Goal: Information Seeking & Learning: Stay updated

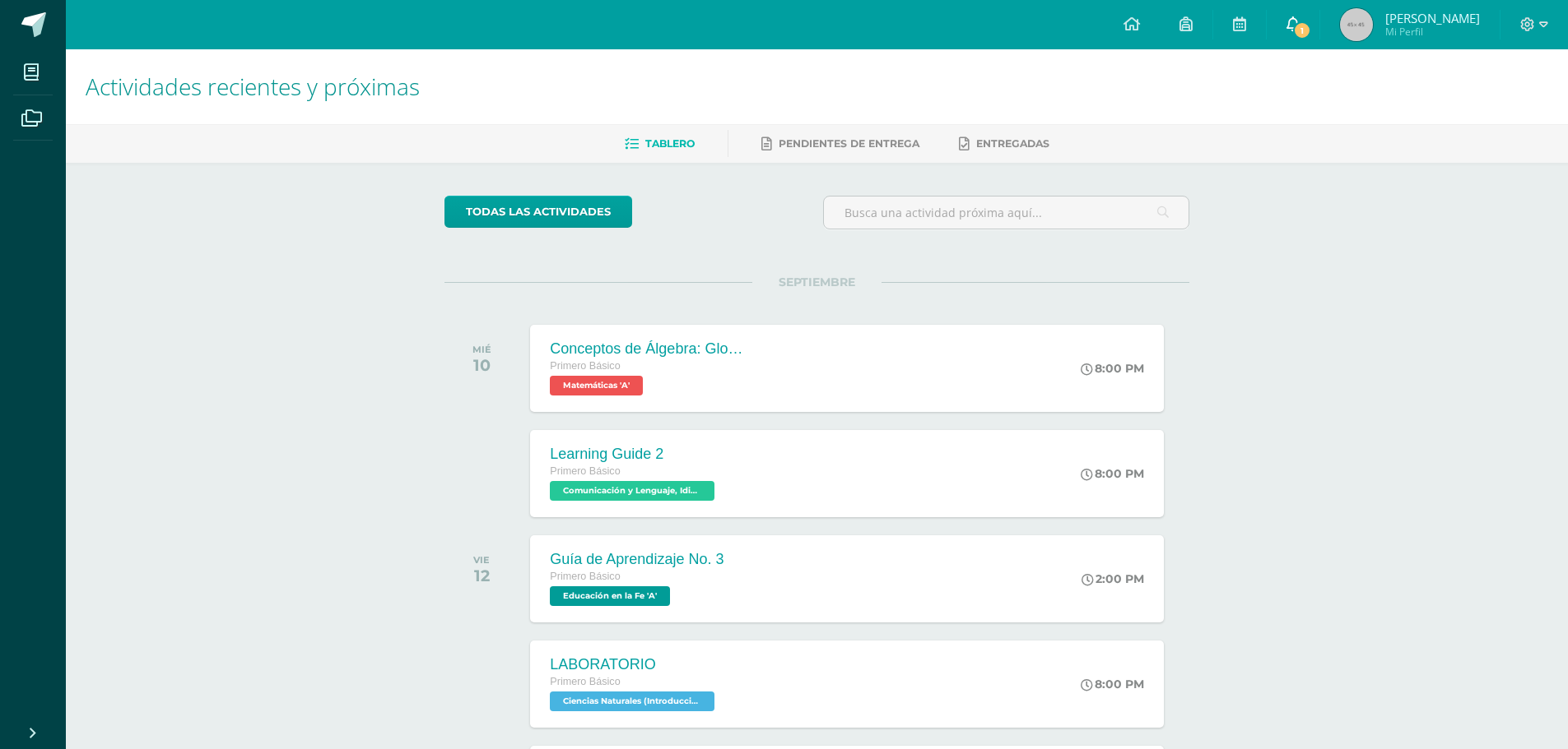
click at [1293, 32] on span at bounding box center [1292, 25] width 13 height 18
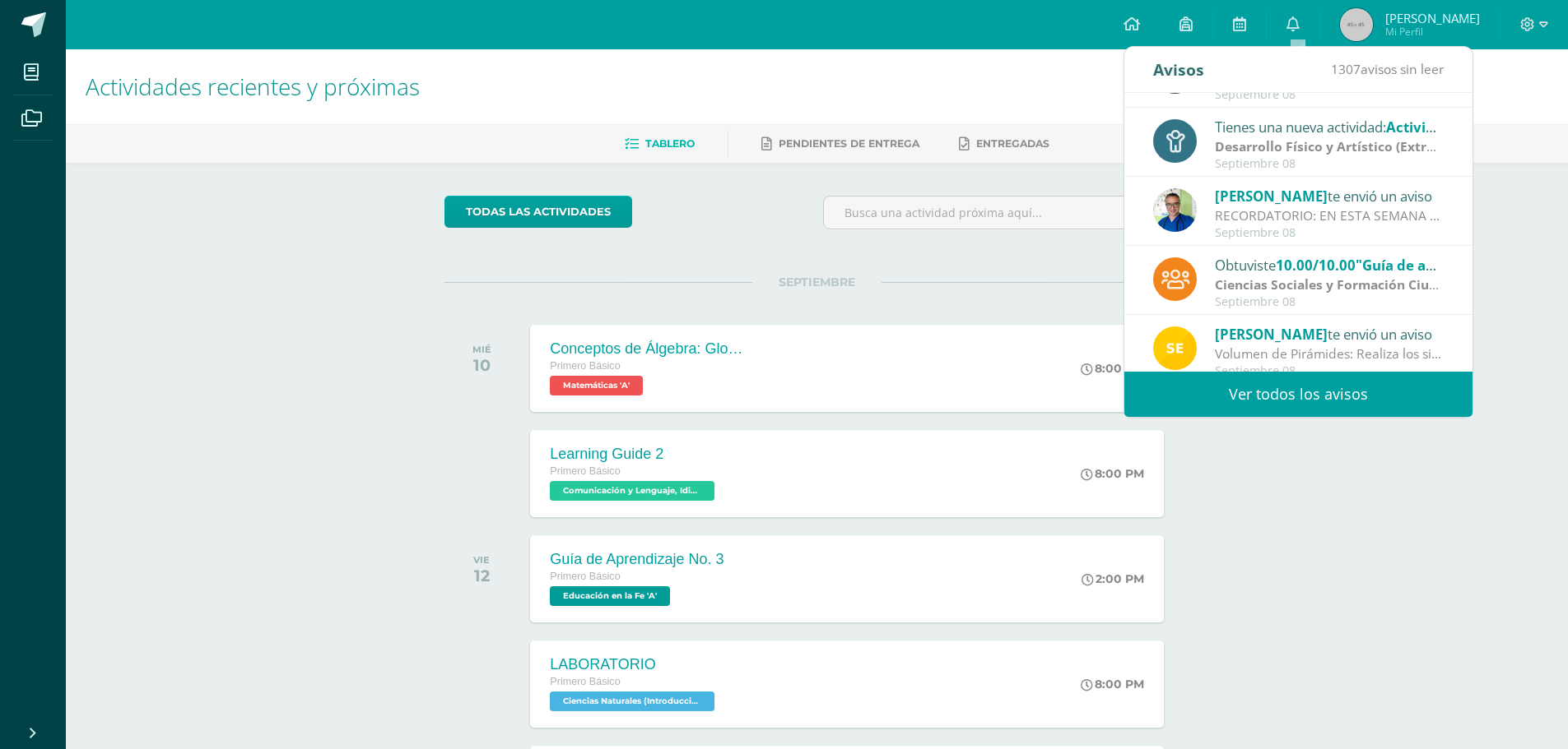
scroll to position [274, 0]
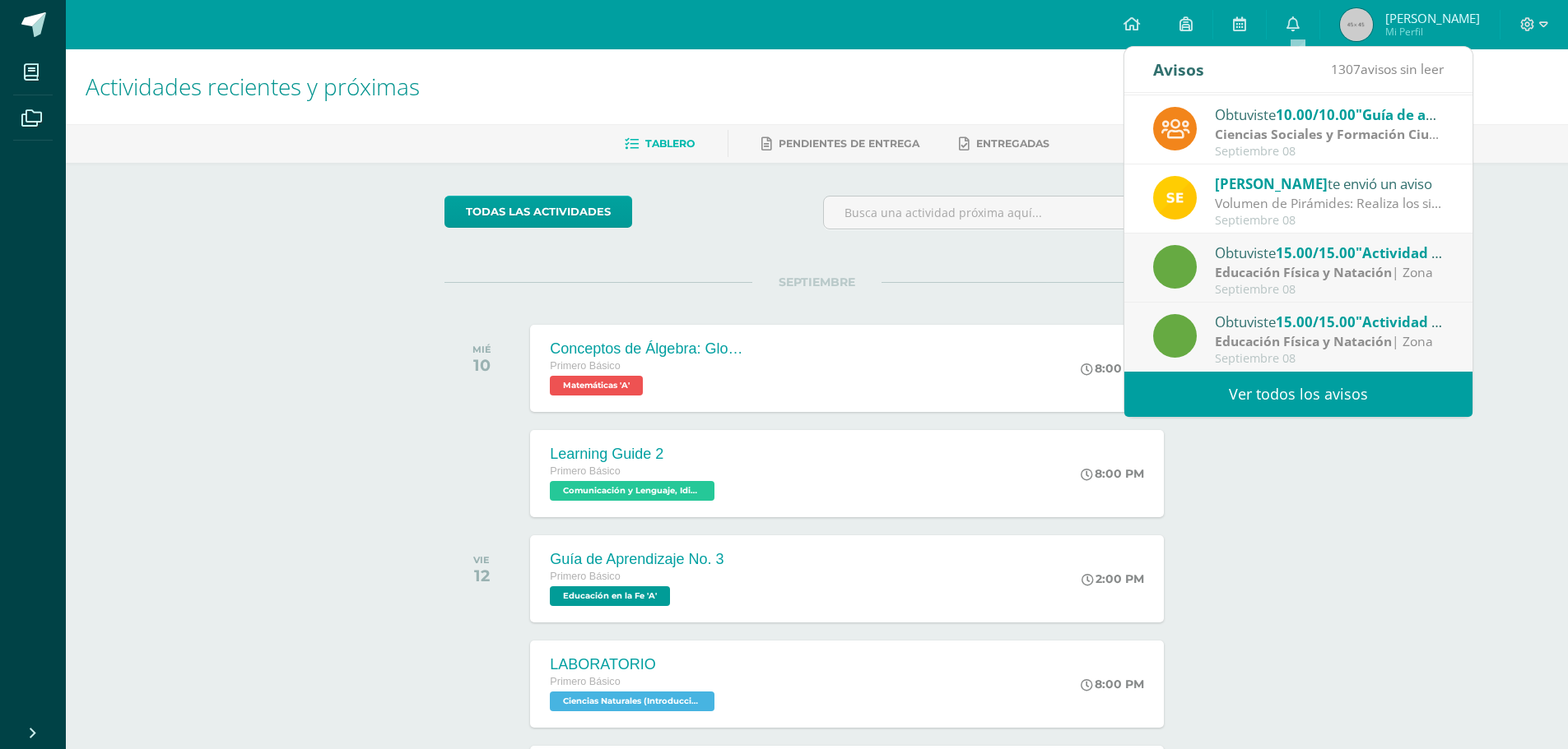
click at [1291, 396] on link "Ver todos los avisos" at bounding box center [1298, 395] width 348 height 46
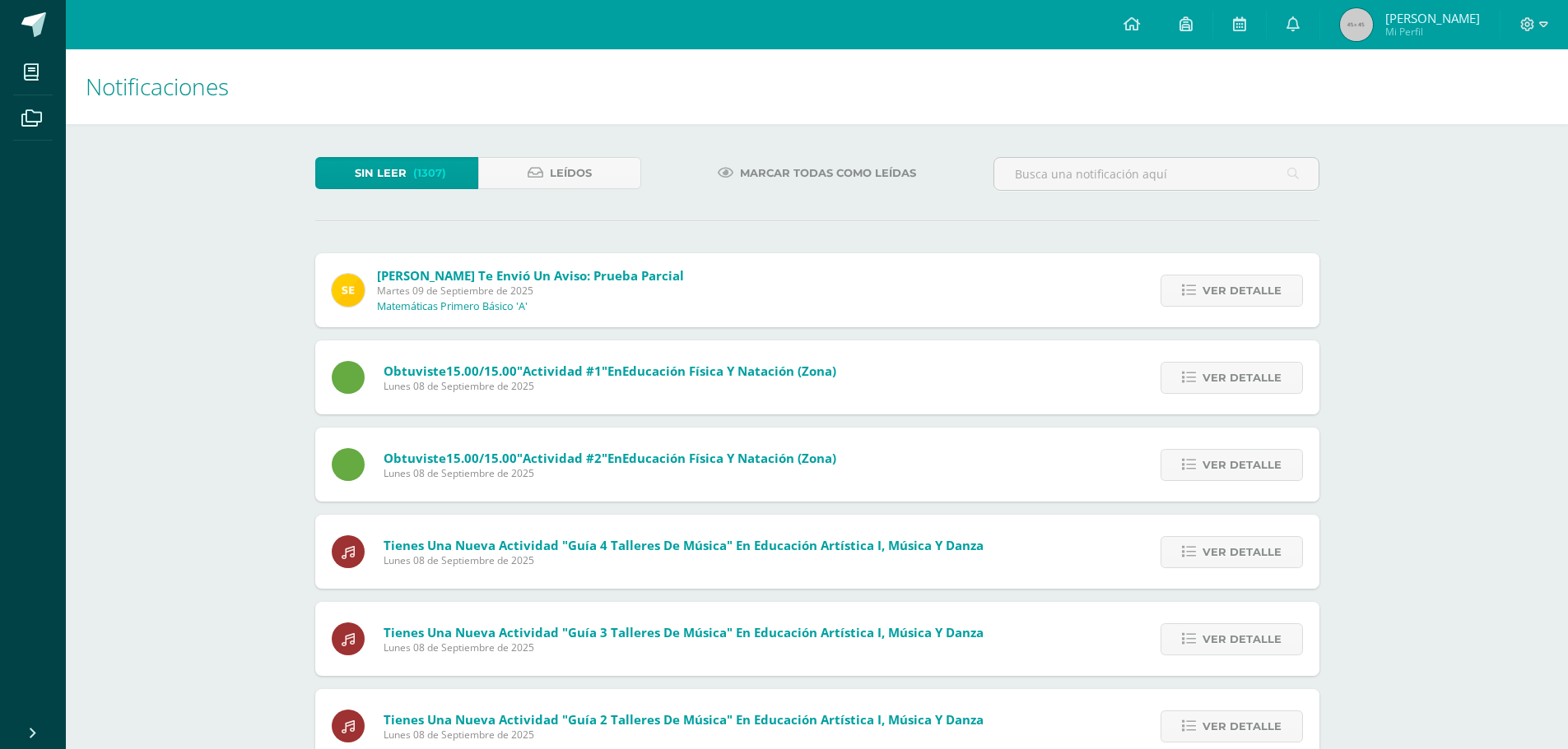
click at [532, 192] on div "Sin leer (1307) Leídos" at bounding box center [478, 181] width 339 height 48
click at [537, 187] on link "Leídos" at bounding box center [560, 173] width 163 height 32
click at [557, 176] on span "Leídos" at bounding box center [571, 173] width 42 height 31
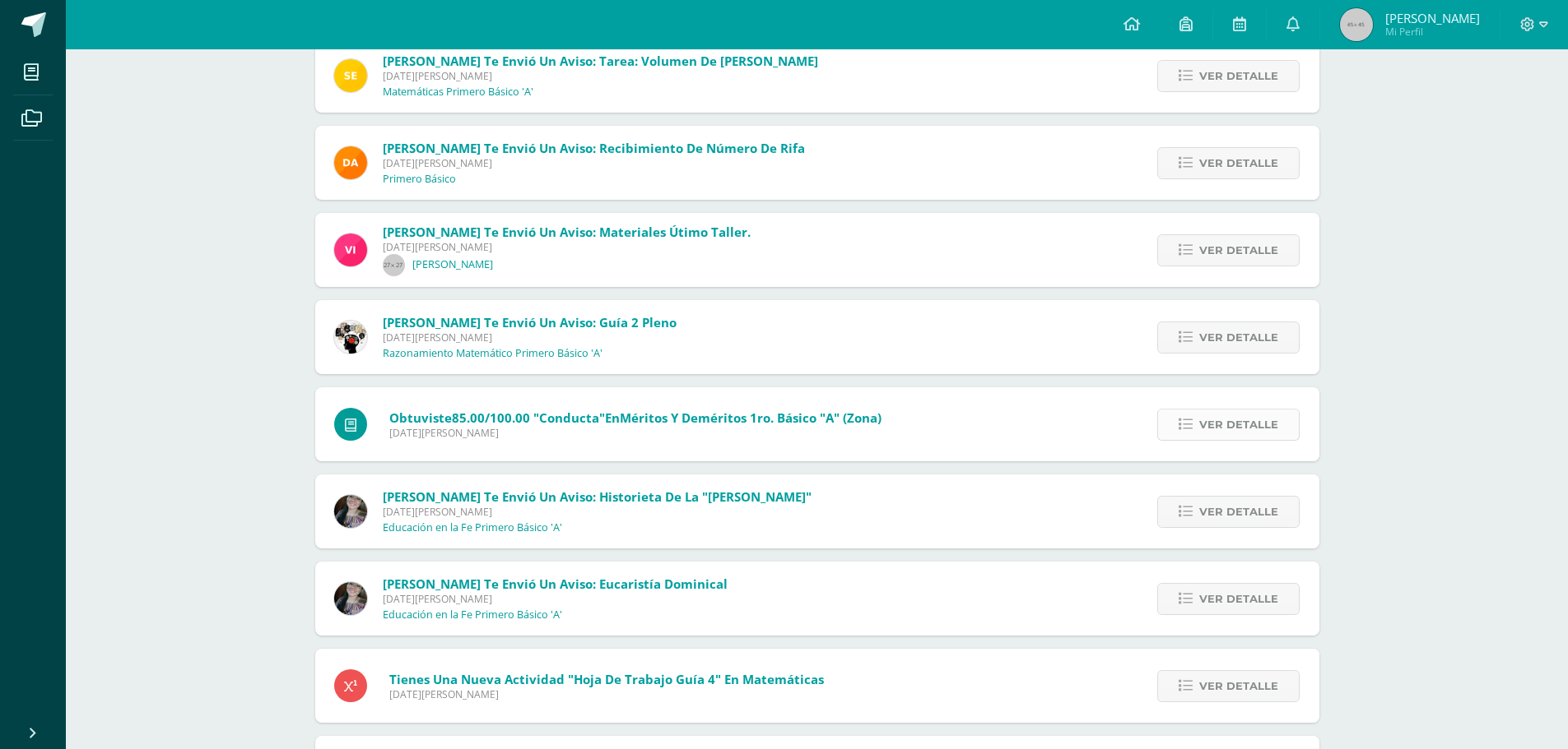
scroll to position [3451, 0]
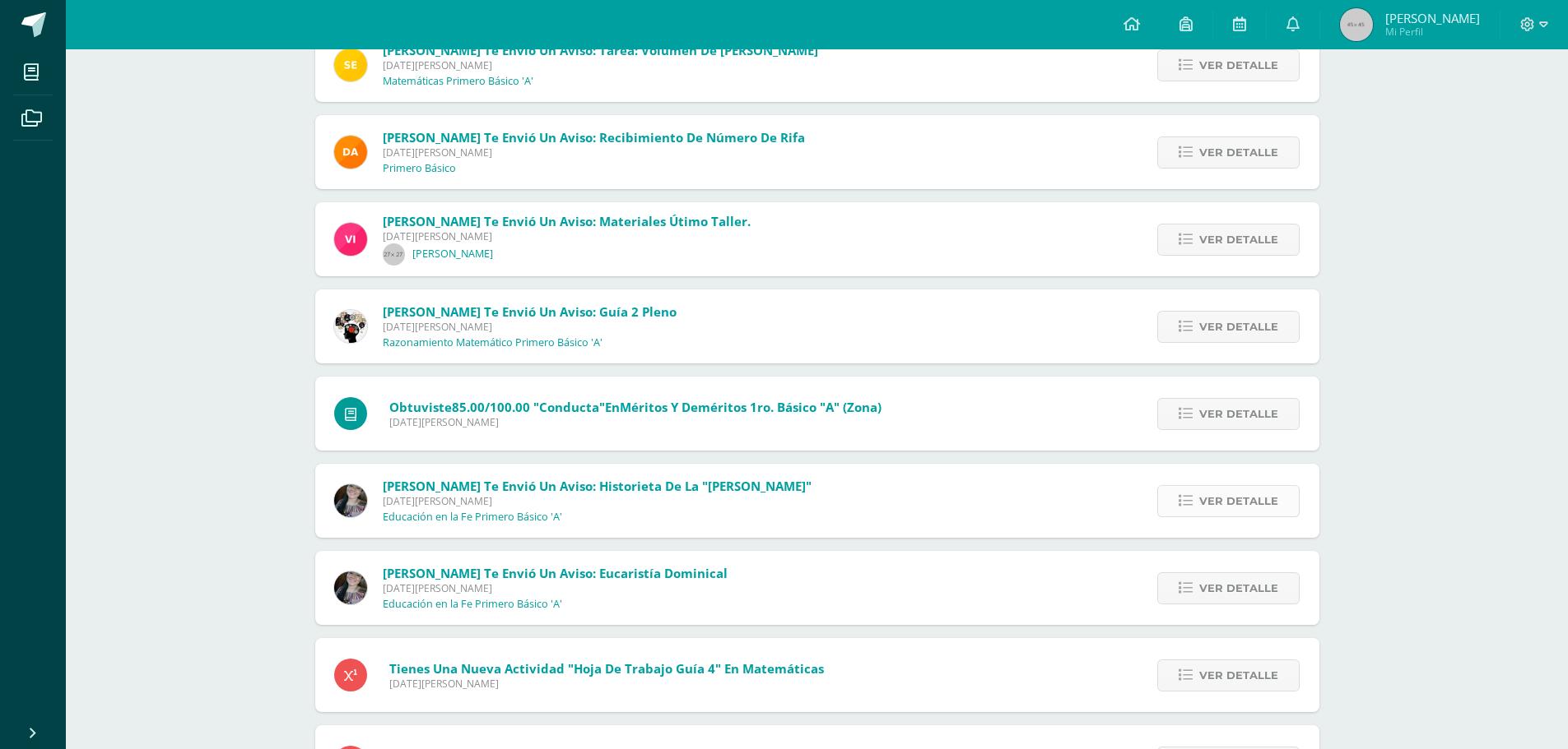
click at [1201, 509] on span "Ver detalle" at bounding box center [1239, 501] width 79 height 31
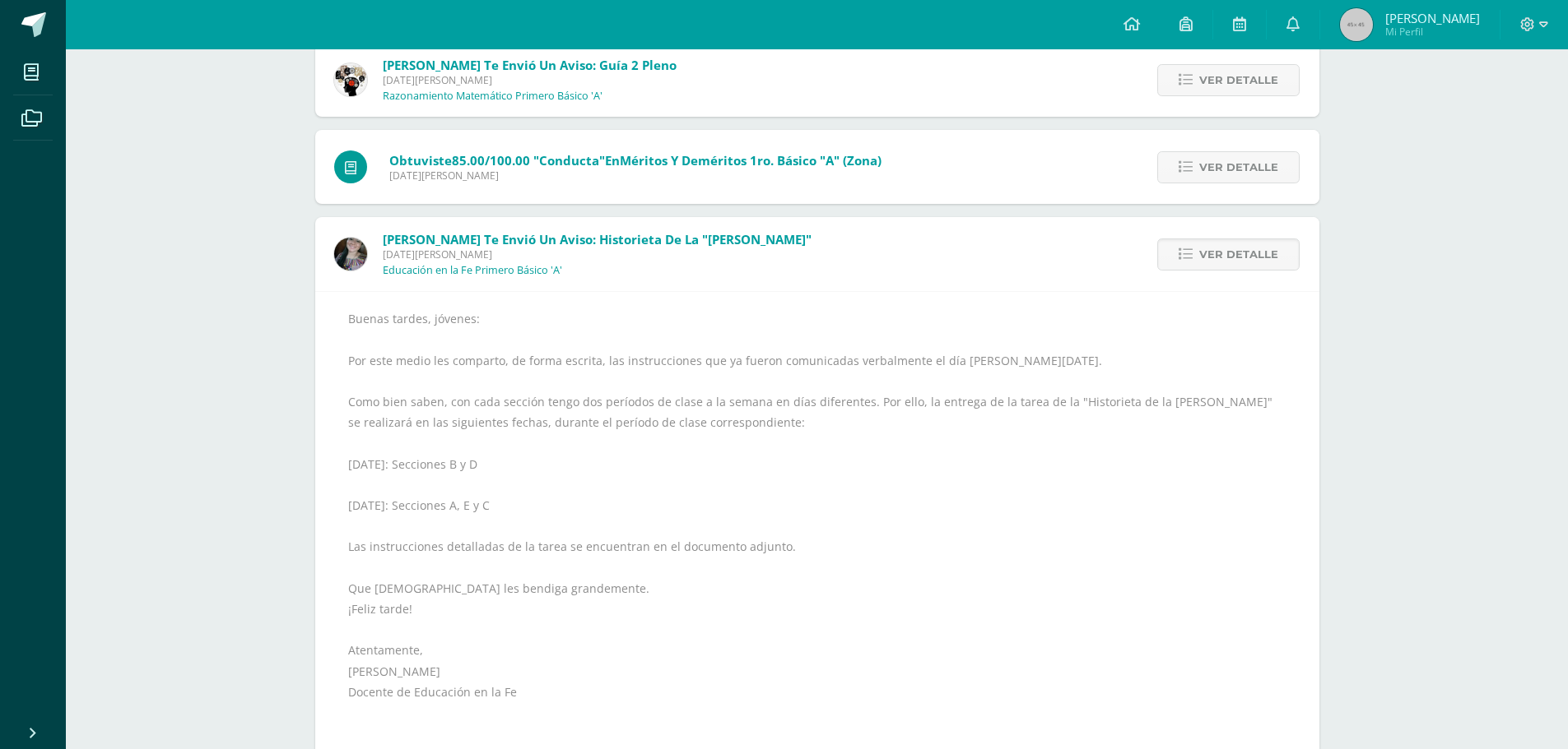
scroll to position [3863, 0]
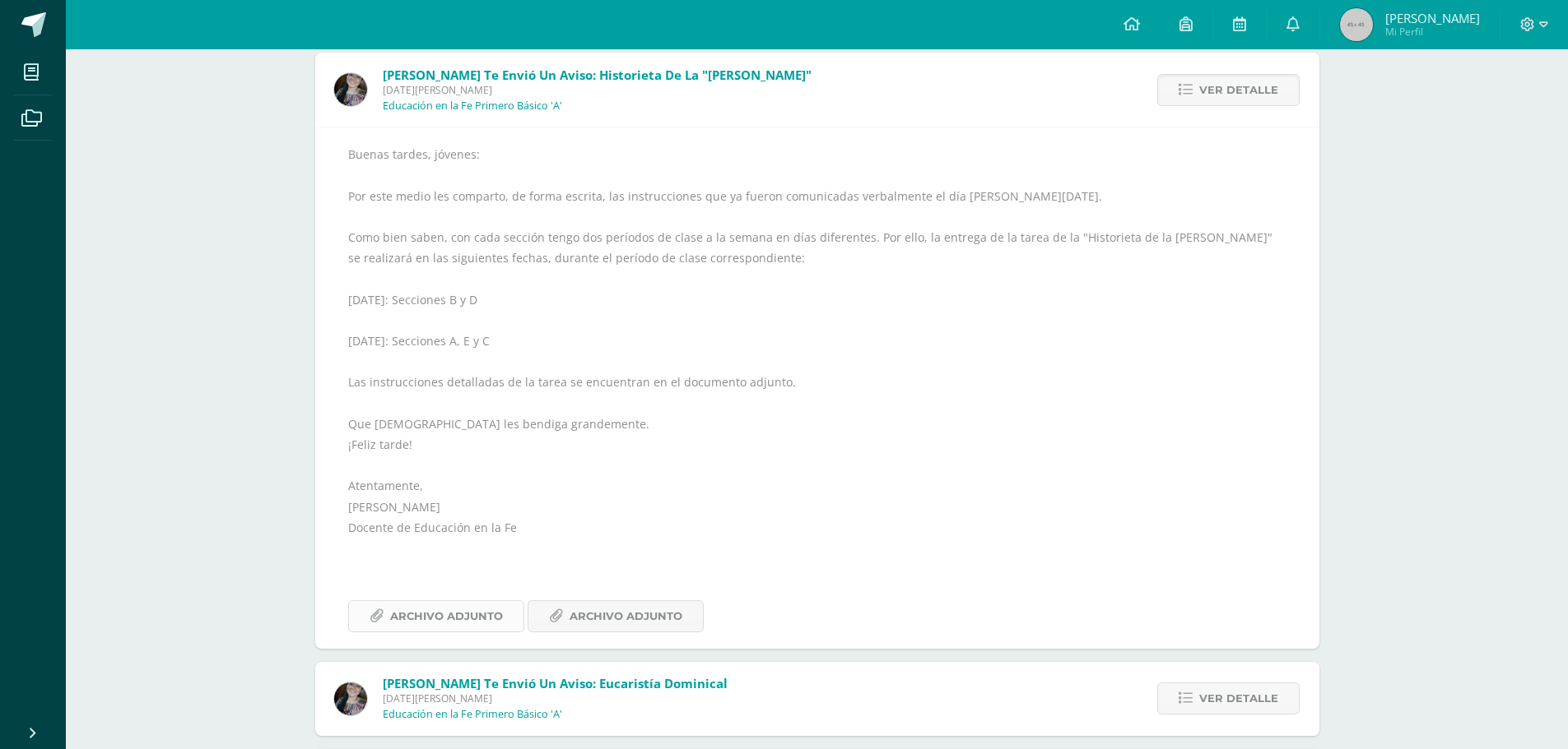
click at [431, 623] on span "Archivo Adjunto" at bounding box center [447, 616] width 113 height 31
